Goal: Find specific page/section: Find specific page/section

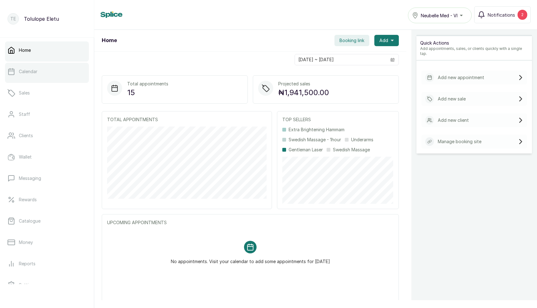
click at [31, 71] on p "Calendar" at bounding box center [28, 71] width 19 height 6
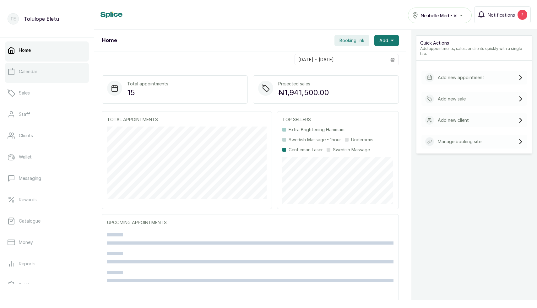
click at [50, 74] on link "Calendar" at bounding box center [47, 72] width 84 height 18
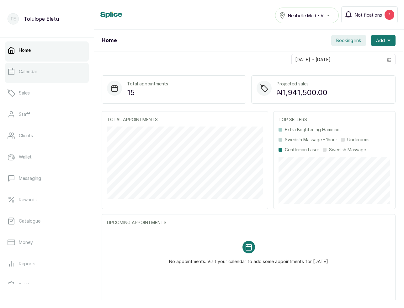
click at [28, 67] on link "Calendar" at bounding box center [47, 72] width 84 height 18
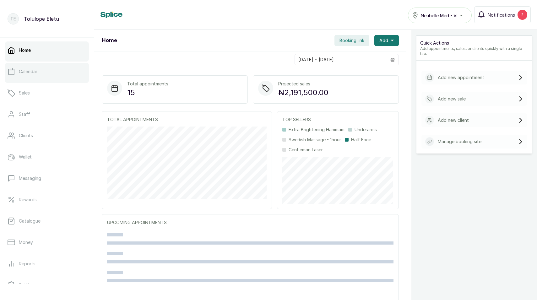
click at [39, 72] on link "Calendar" at bounding box center [47, 72] width 84 height 18
